Goal: Navigation & Orientation: Find specific page/section

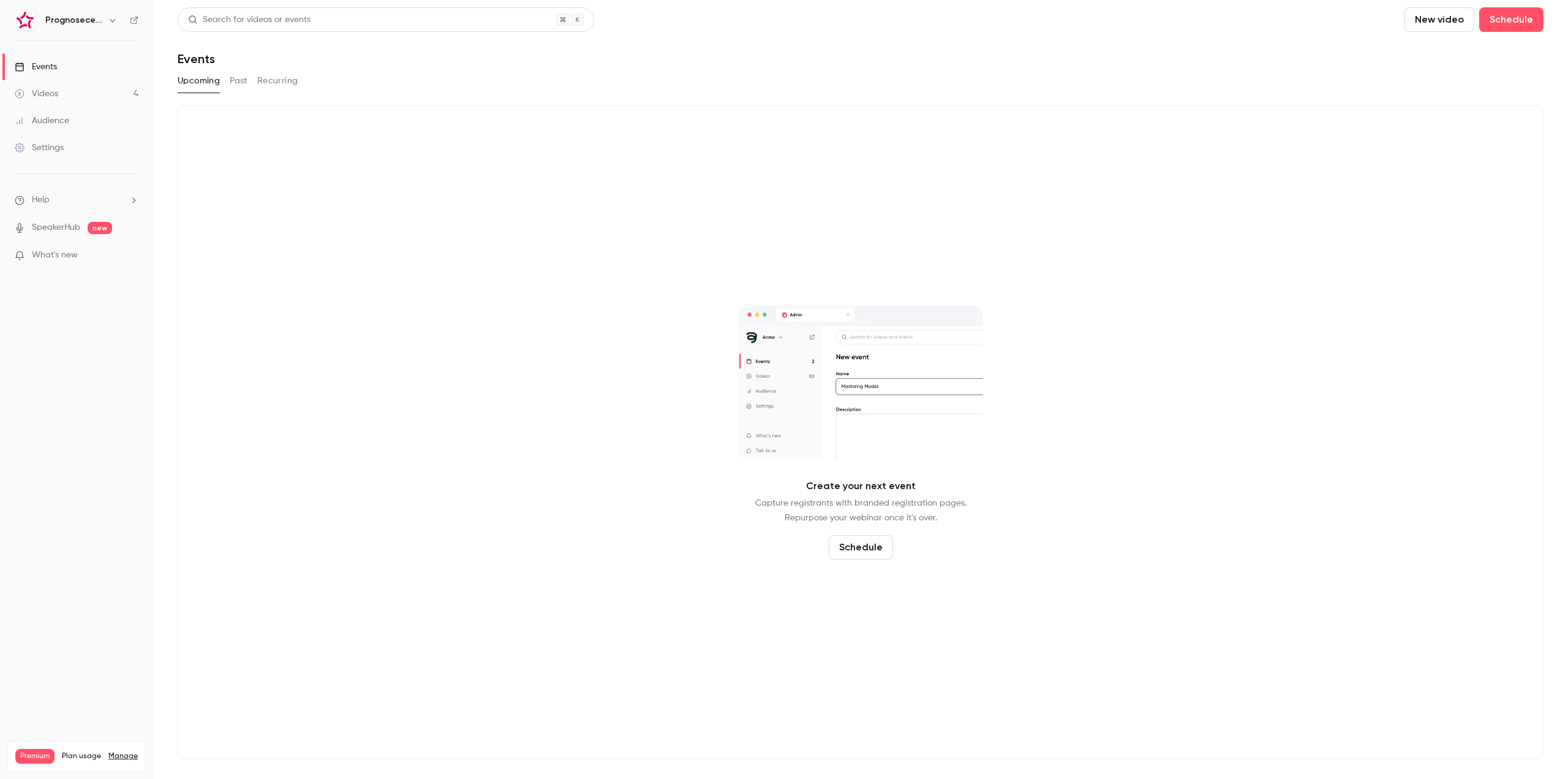
click at [103, 8] on nav "Prognosecenteret | Powered by Hubexo Events Videos 4 Audience Settings Help Spe…" at bounding box center [76, 390] width 153 height 779
click at [104, 17] on div "Prognosecenteret | Powered by Hubexo" at bounding box center [82, 20] width 75 height 15
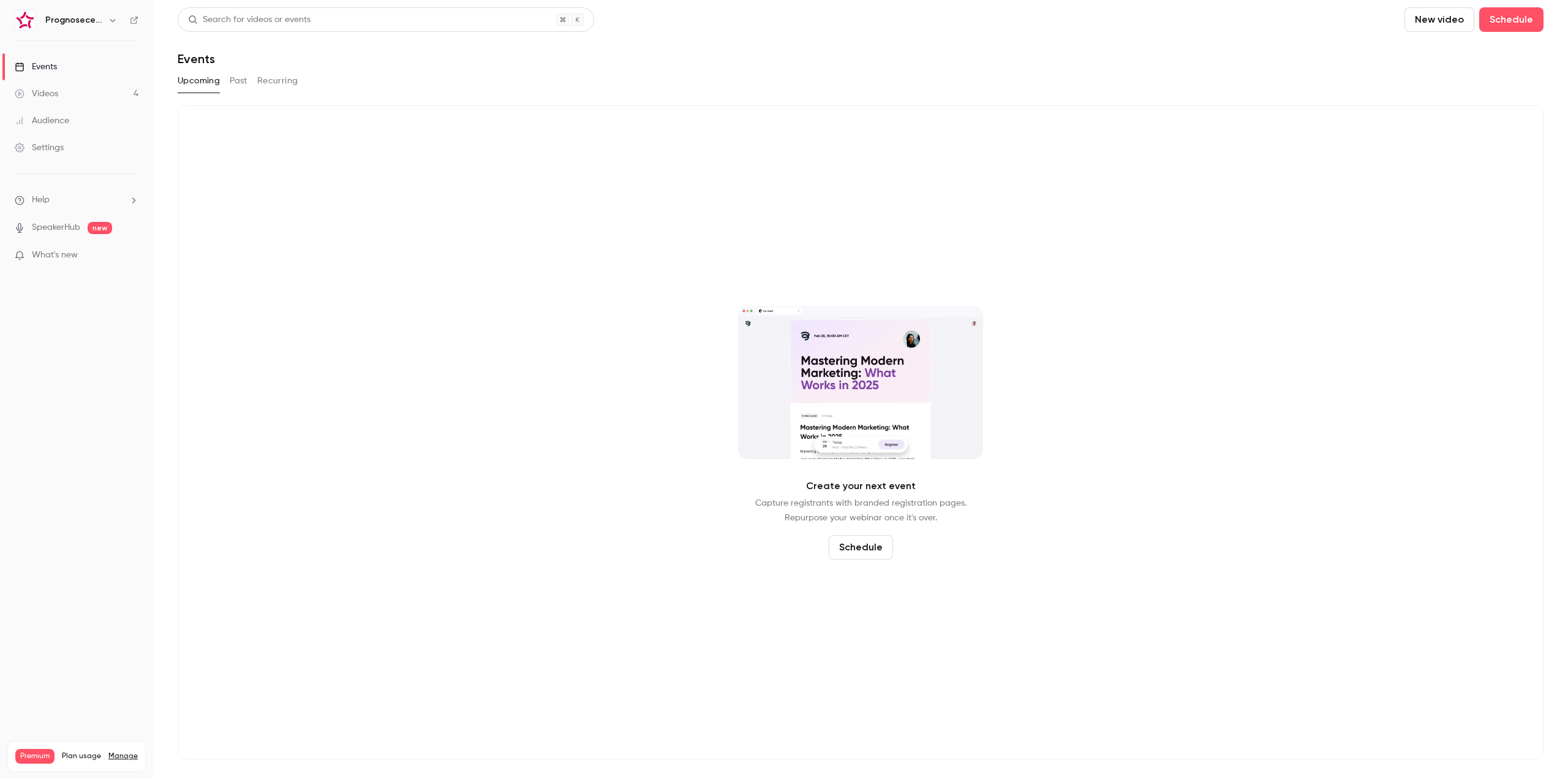
click at [112, 17] on icon "button" at bounding box center [112, 20] width 10 height 10
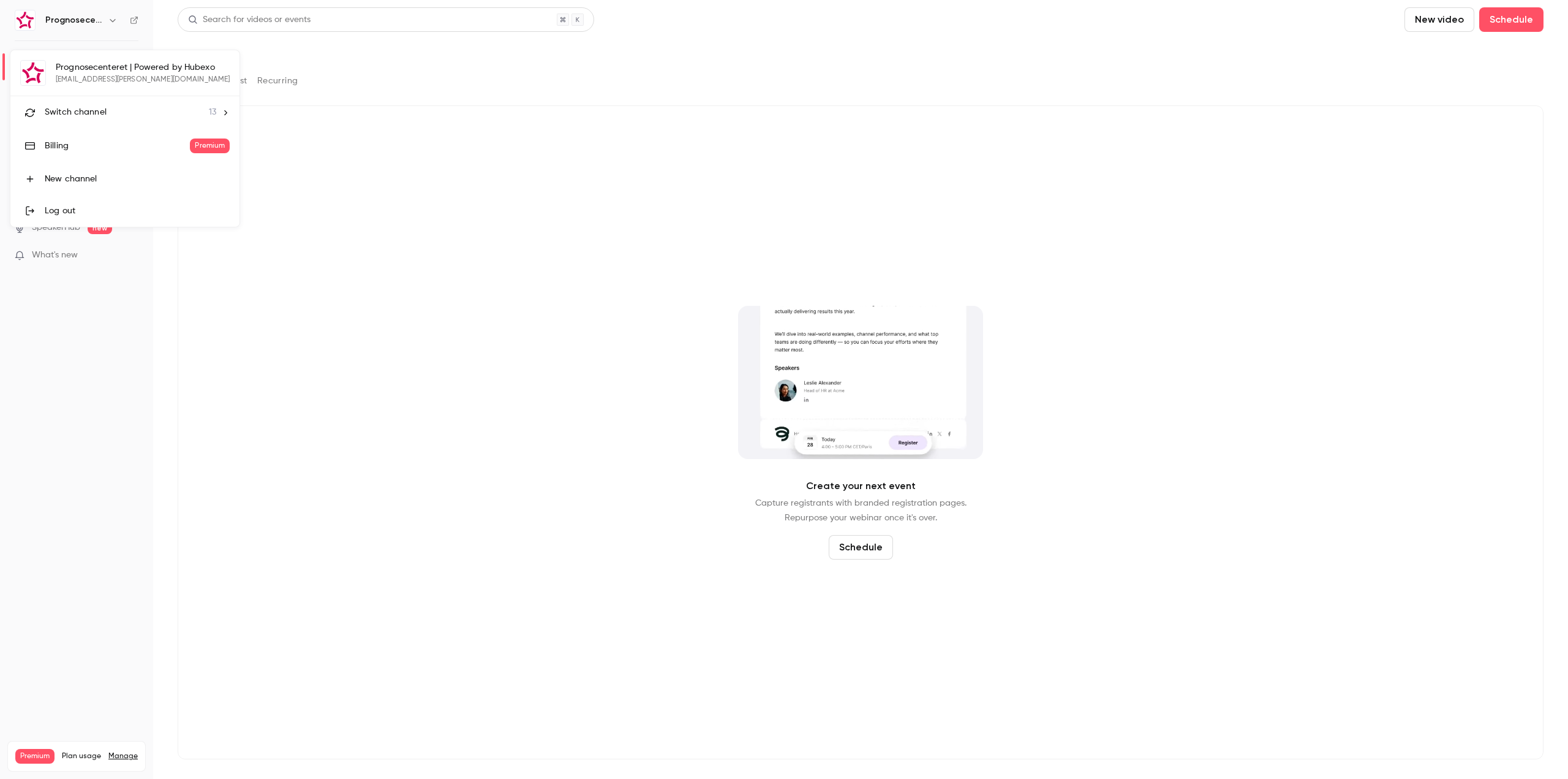
click at [117, 107] on div "Switch channel 13" at bounding box center [130, 112] width 172 height 13
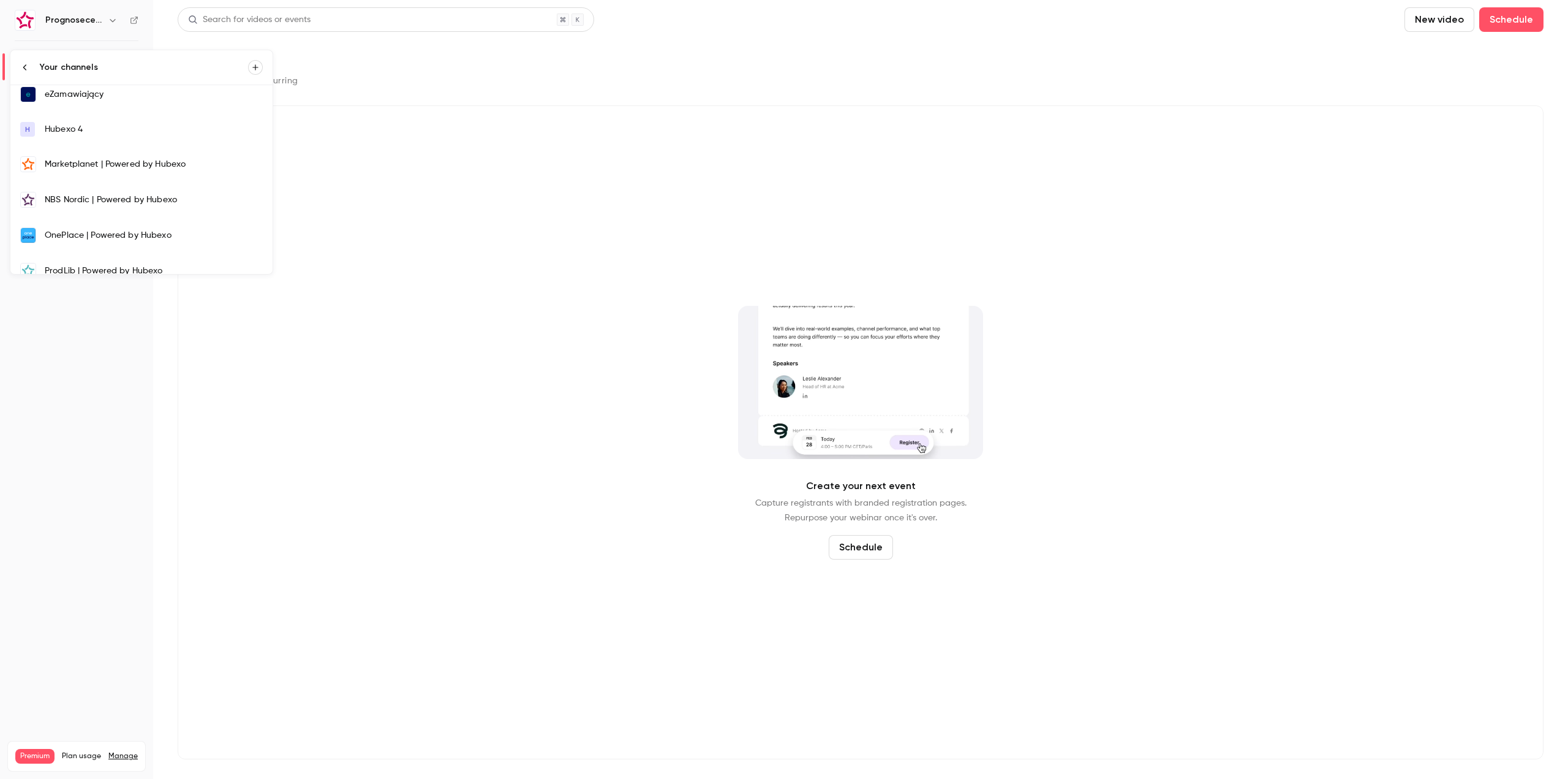
scroll to position [268, 0]
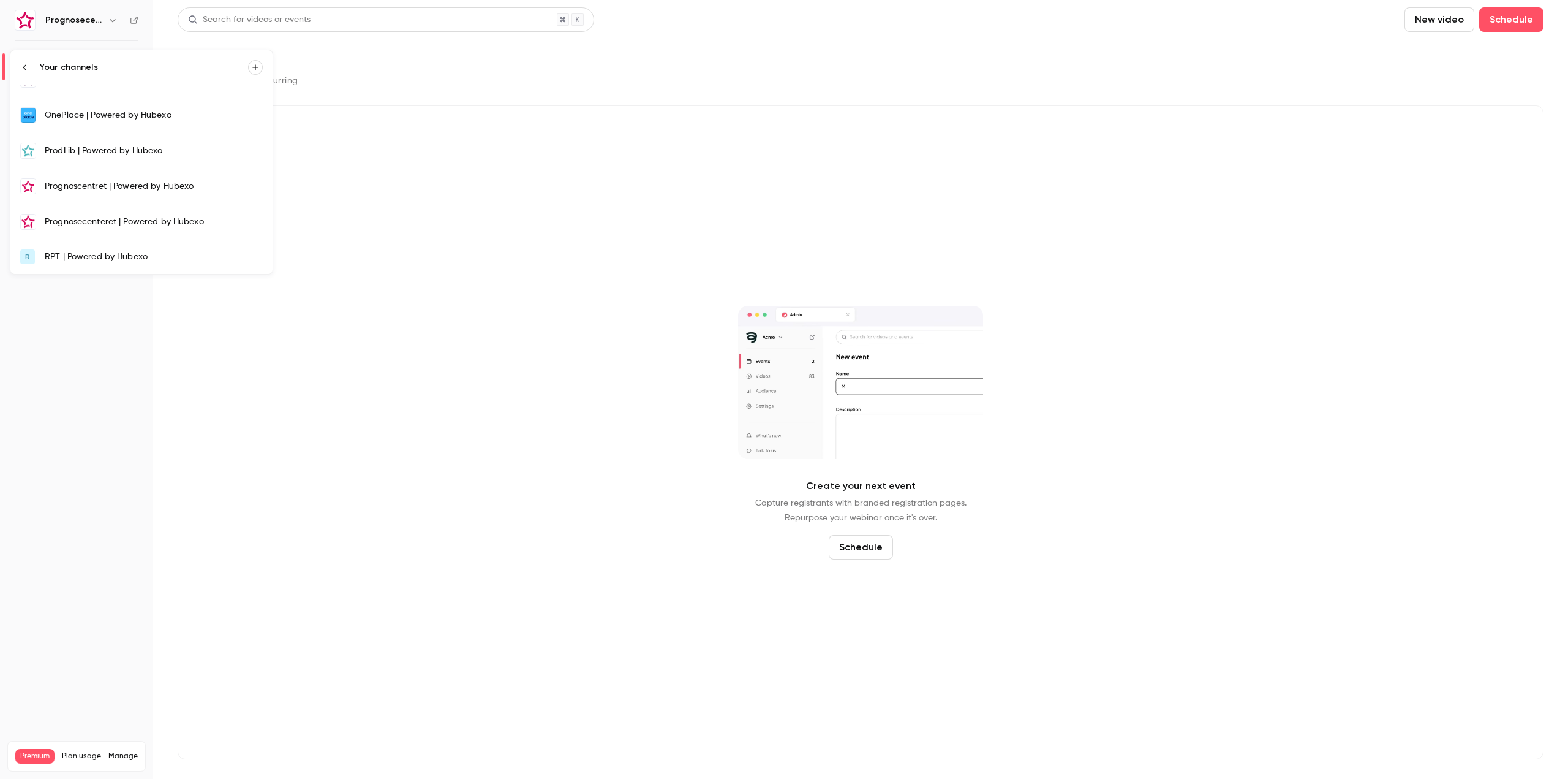
click at [93, 255] on div "RPT | Powered by Hubexo" at bounding box center [154, 257] width 218 height 13
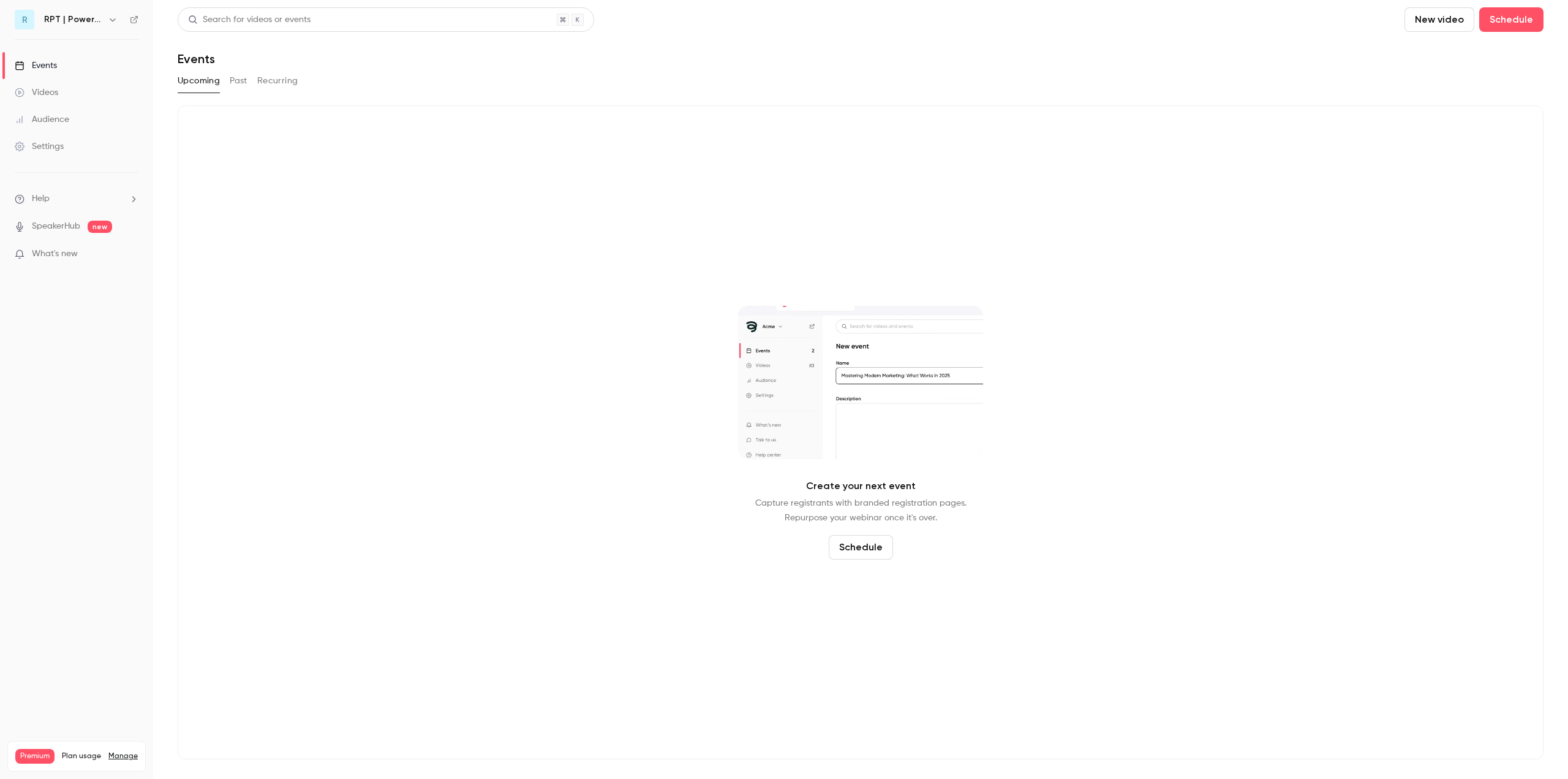
click at [1431, 24] on button "New video" at bounding box center [1440, 20] width 70 height 24
click at [1295, 49] on div at bounding box center [784, 390] width 1568 height 779
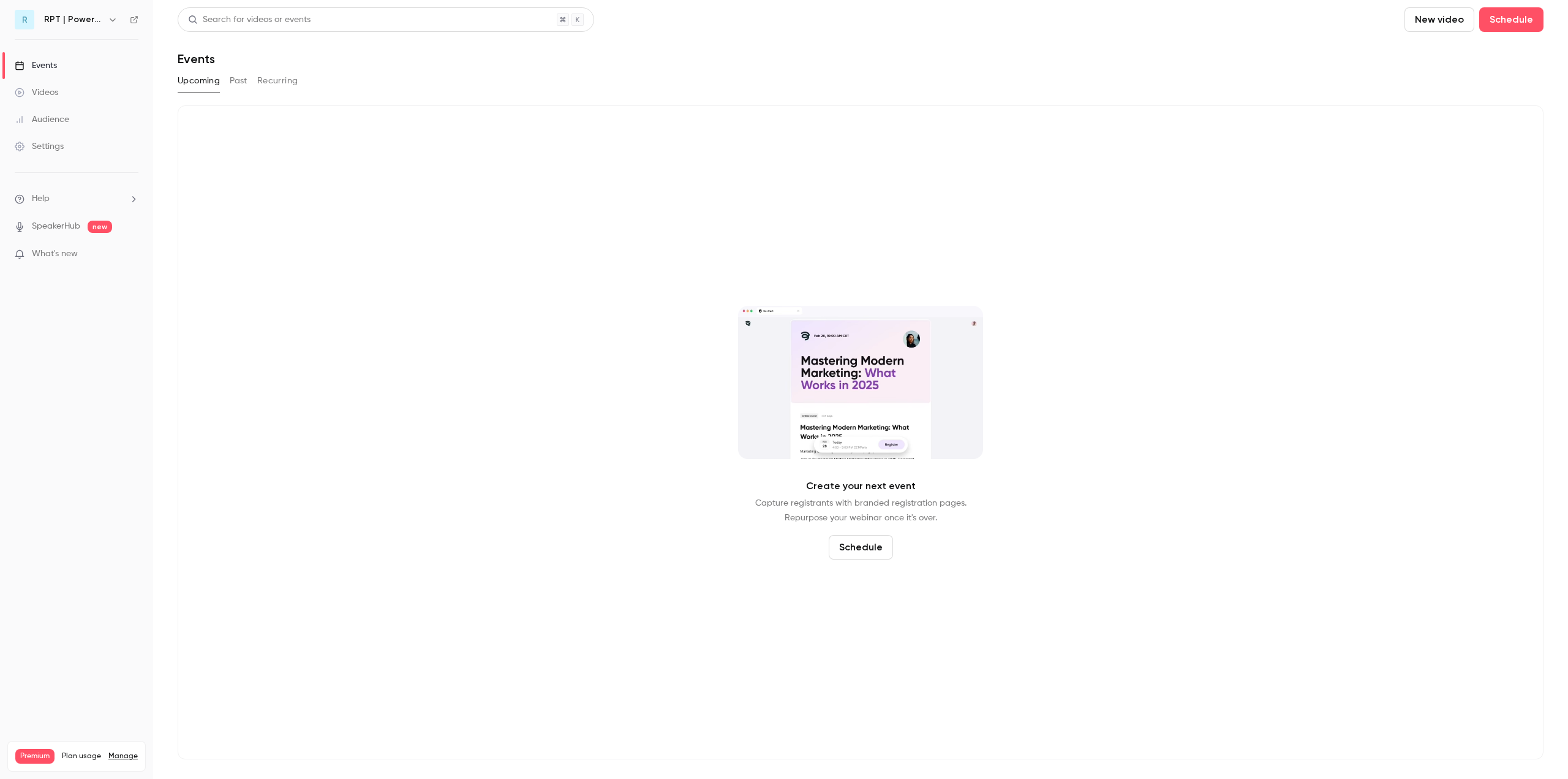
click at [67, 69] on link "Events" at bounding box center [76, 66] width 153 height 27
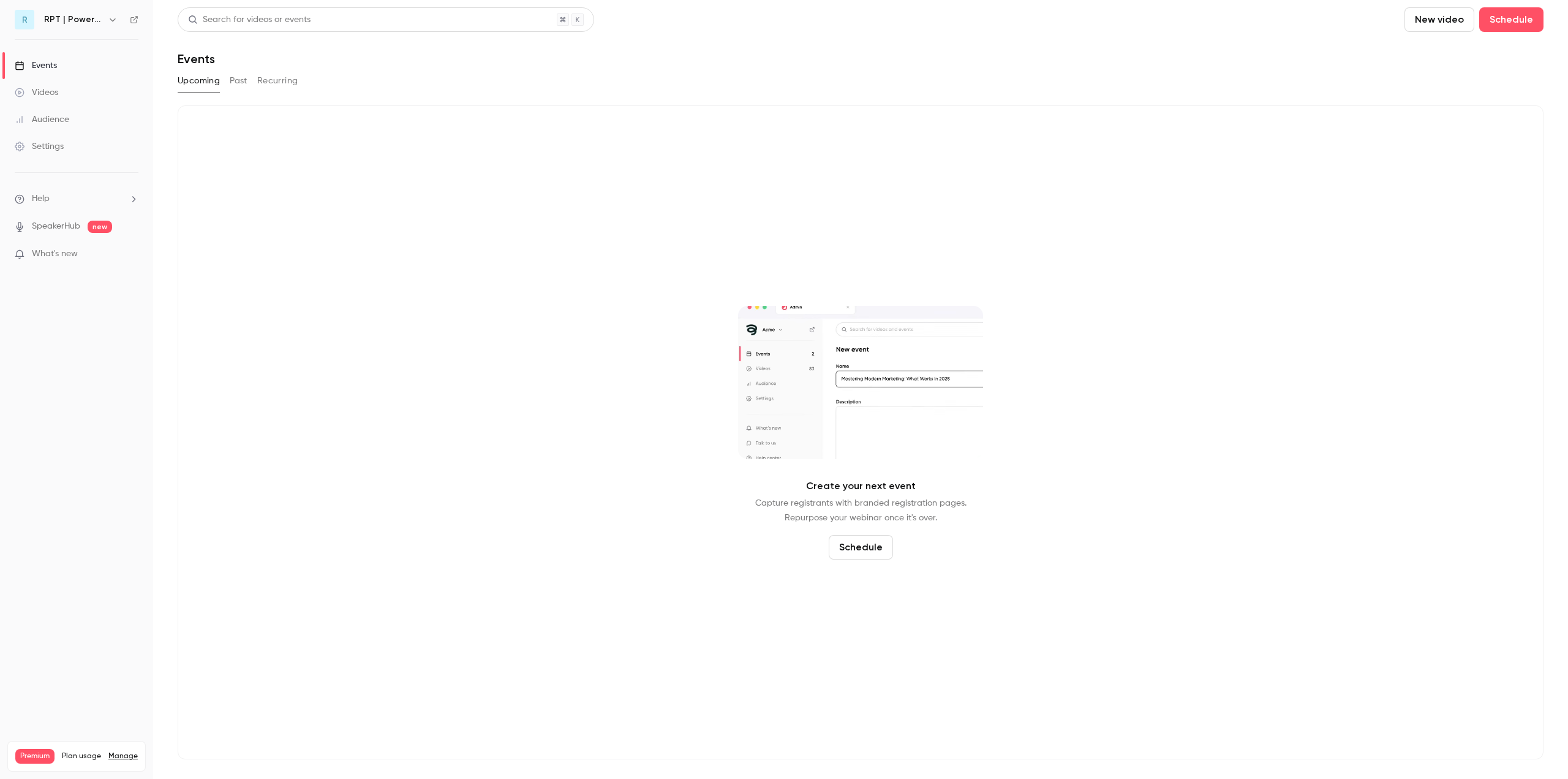
click at [64, 89] on link "Videos" at bounding box center [76, 92] width 153 height 27
click at [66, 74] on link "Events" at bounding box center [76, 66] width 153 height 27
click at [84, 18] on h6 "RPT | Powered by Hubexo" at bounding box center [73, 20] width 59 height 13
click at [118, 18] on button "button" at bounding box center [112, 20] width 15 height 15
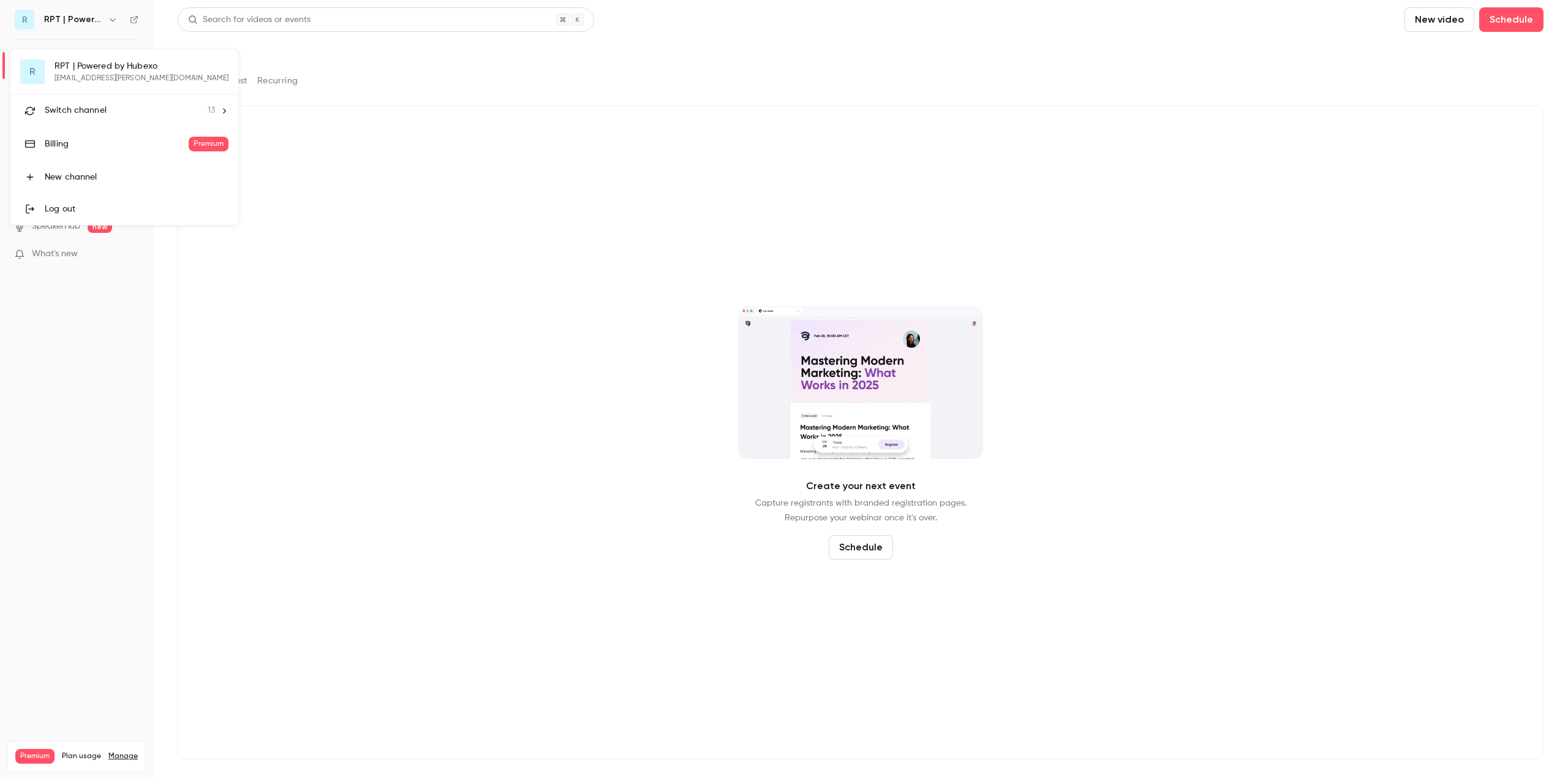
click at [118, 105] on div "Switch channel 13" at bounding box center [130, 110] width 170 height 13
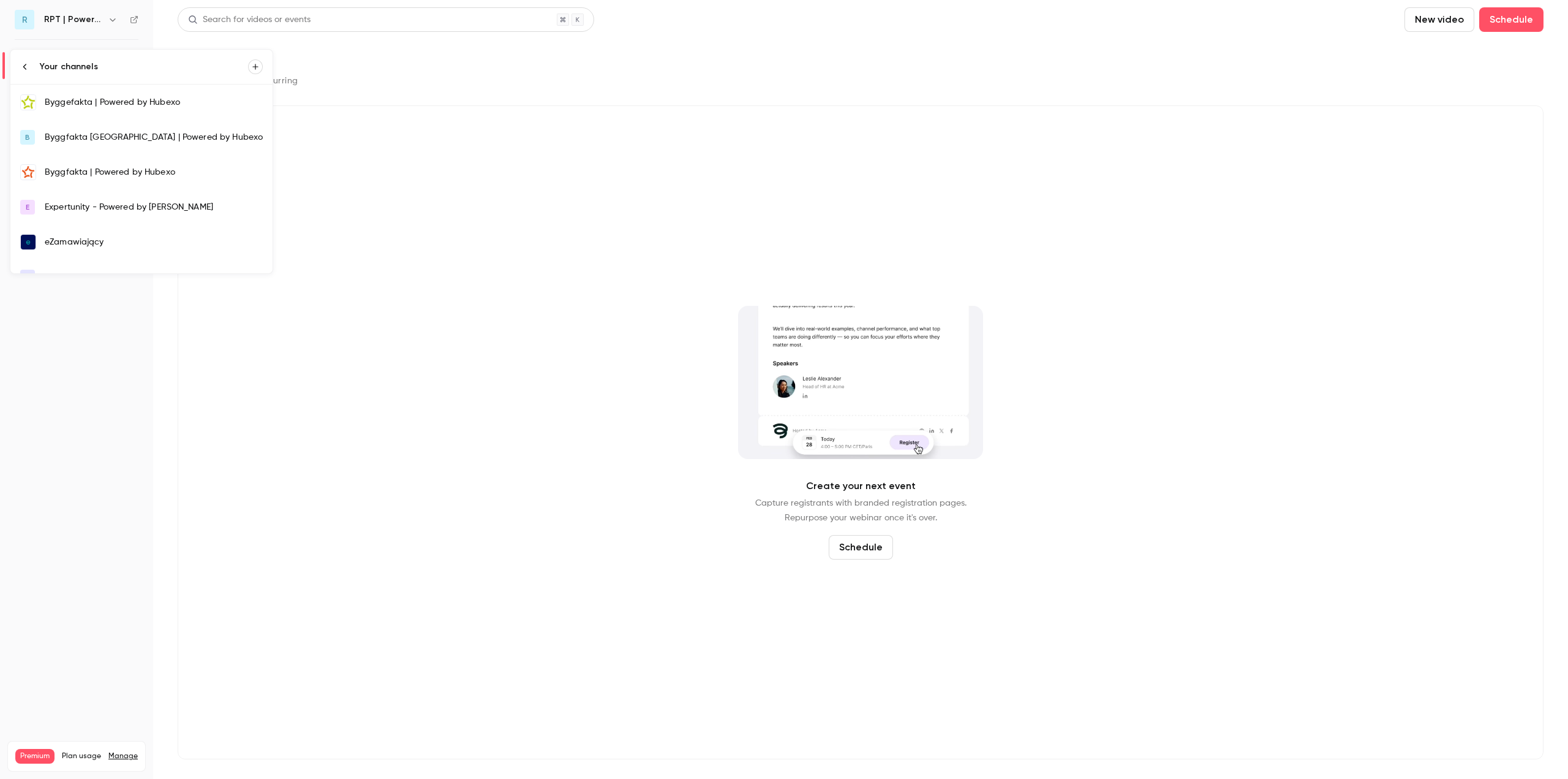
click at [318, 175] on div at bounding box center [784, 390] width 1568 height 779
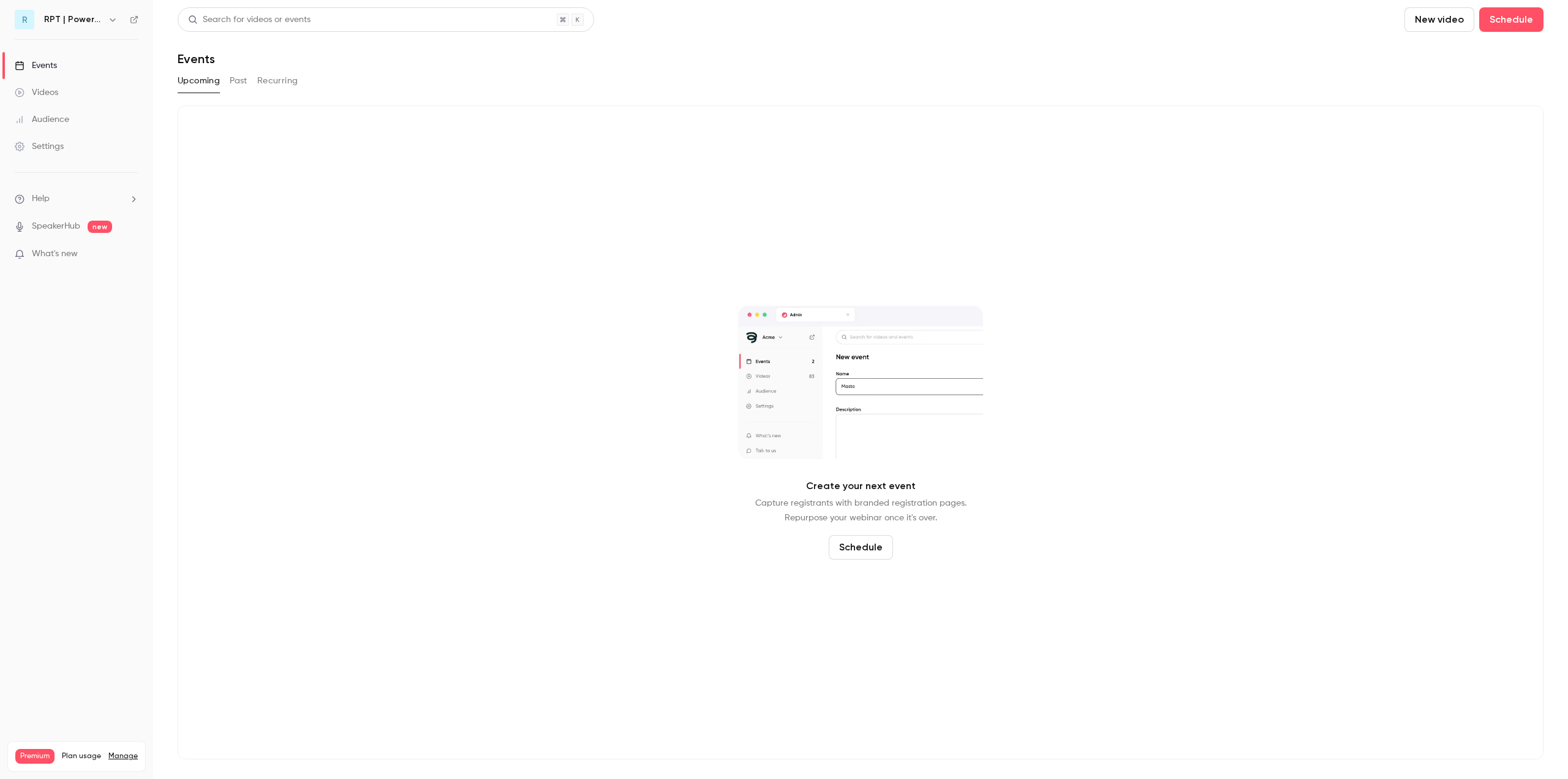
click at [50, 86] on link "Videos" at bounding box center [76, 92] width 153 height 27
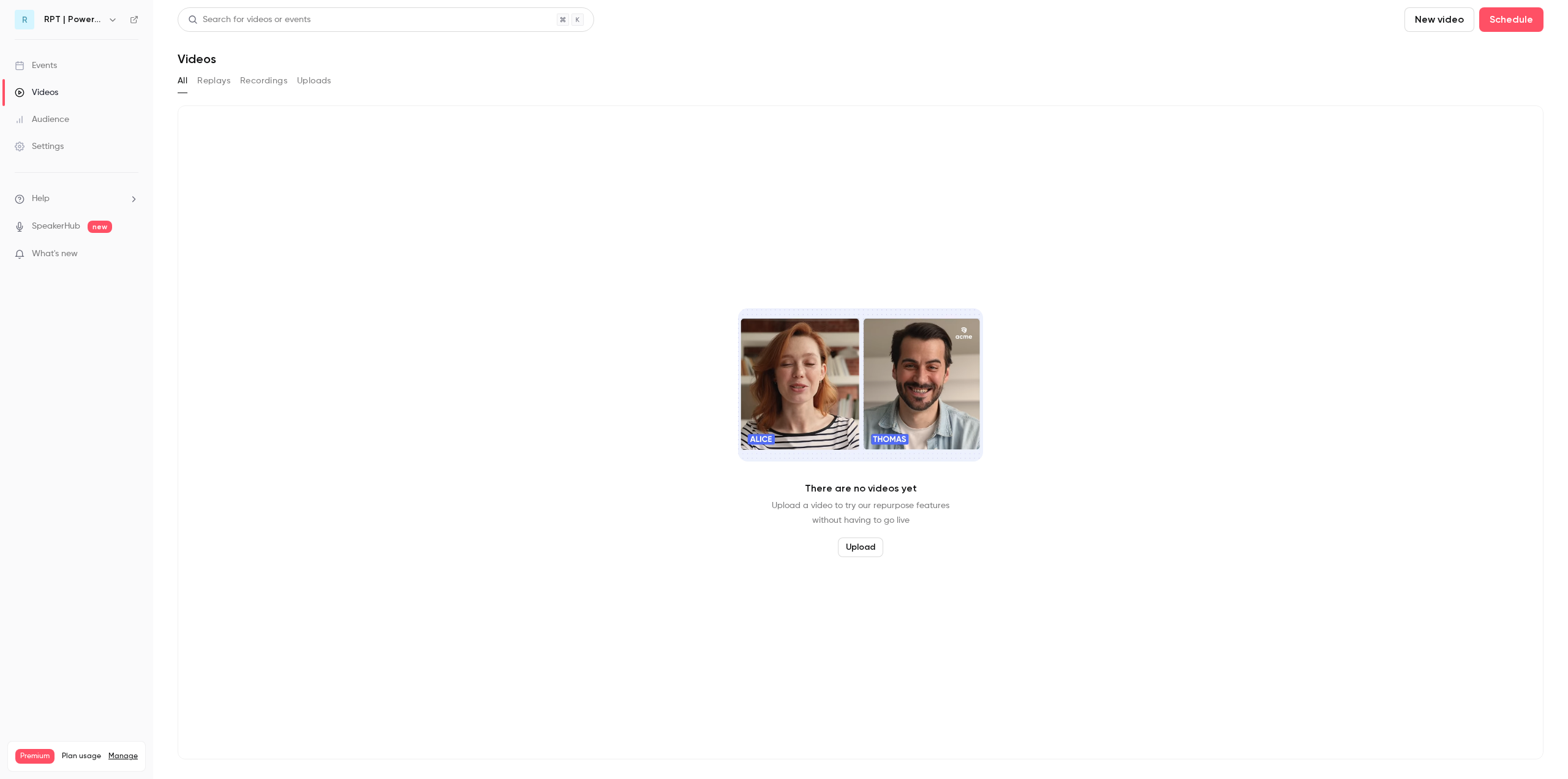
click at [56, 60] on div "Events" at bounding box center [36, 66] width 43 height 13
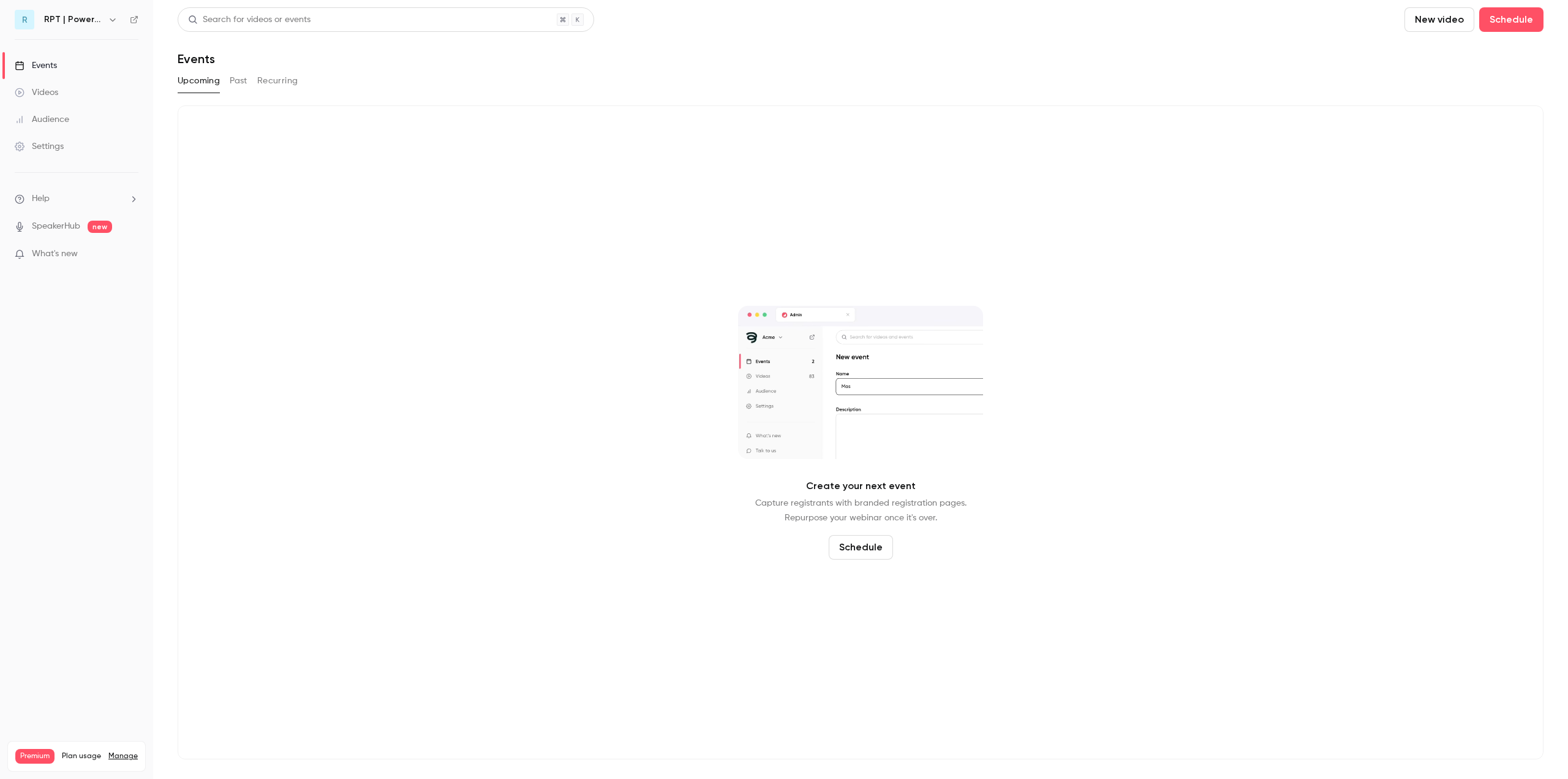
drag, startPoint x: 1460, startPoint y: 24, endPoint x: 1117, endPoint y: 32, distance: 343.1
click at [1117, 32] on header "Search for videos or events New video Schedule Events" at bounding box center [860, 37] width 1366 height 59
click at [1117, 33] on header "Search for videos or events New video Schedule Events" at bounding box center [860, 37] width 1366 height 59
click at [130, 17] on icon at bounding box center [134, 20] width 8 height 8
